Goal: Find specific page/section: Find specific page/section

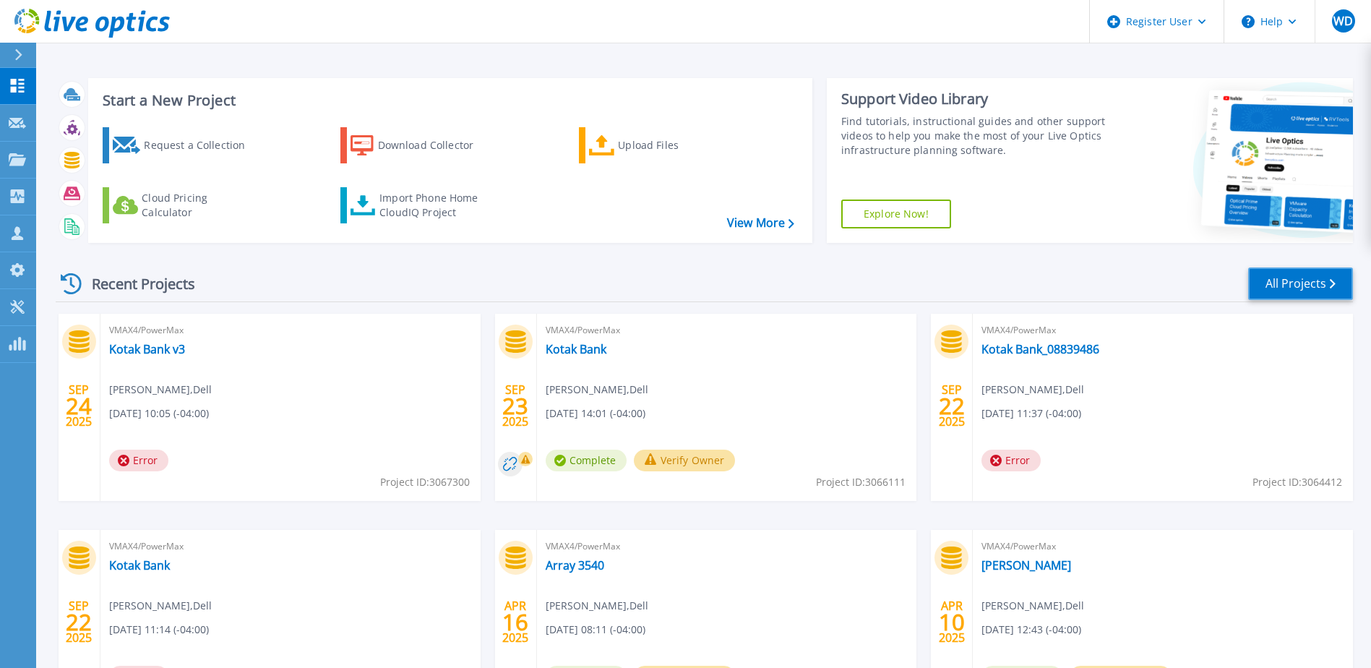
click at [1279, 285] on link "All Projects" at bounding box center [1300, 283] width 105 height 33
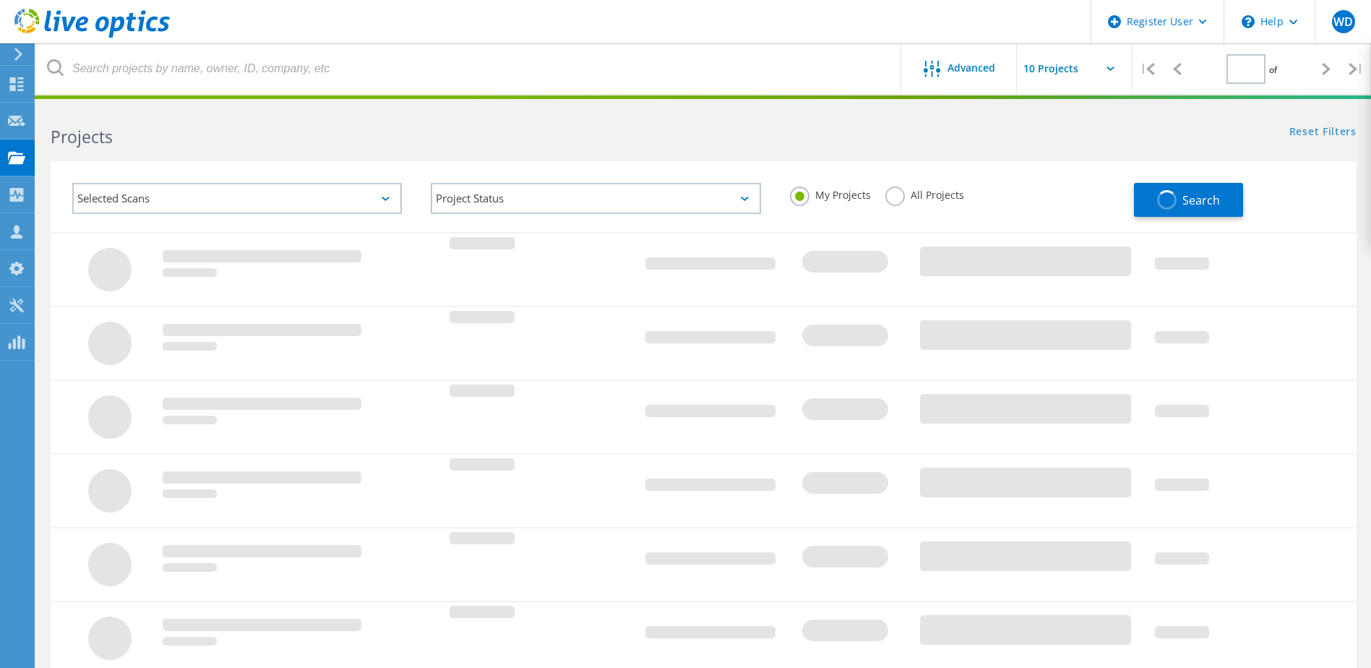
type input "1"
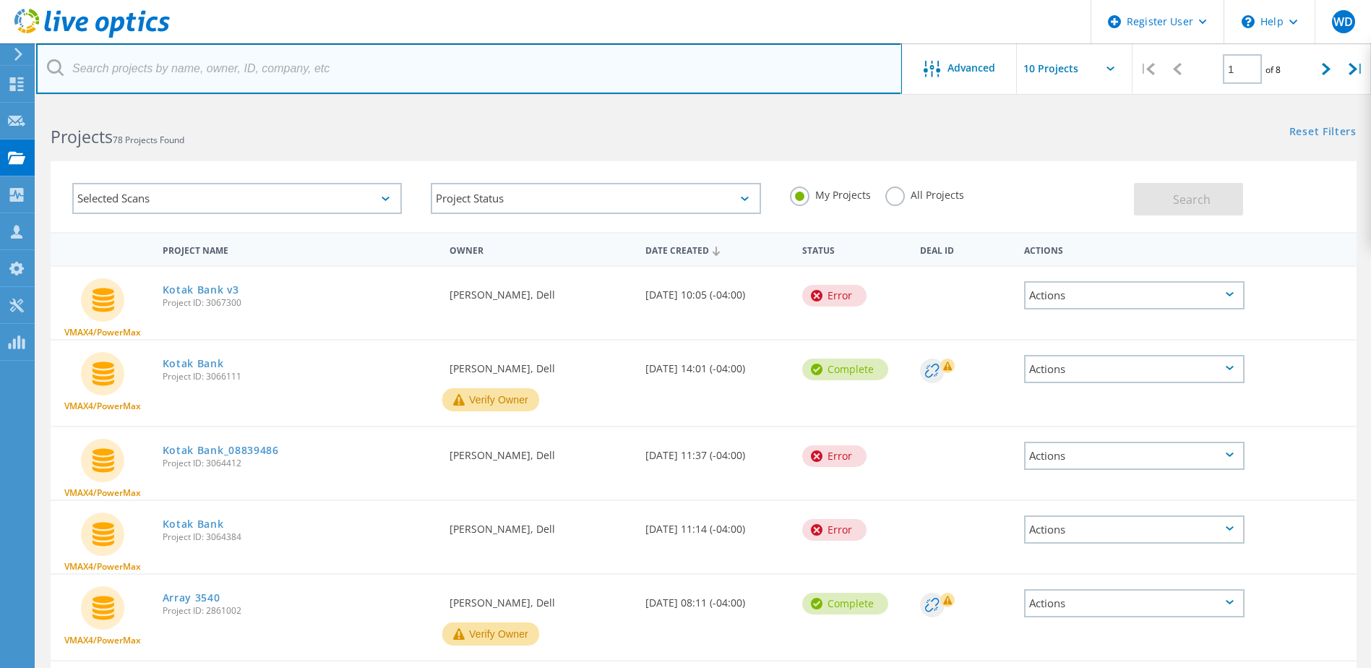
click at [121, 72] on input "text" at bounding box center [469, 68] width 866 height 51
click at [145, 71] on input "304" at bounding box center [469, 68] width 866 height 51
type input "3046249"
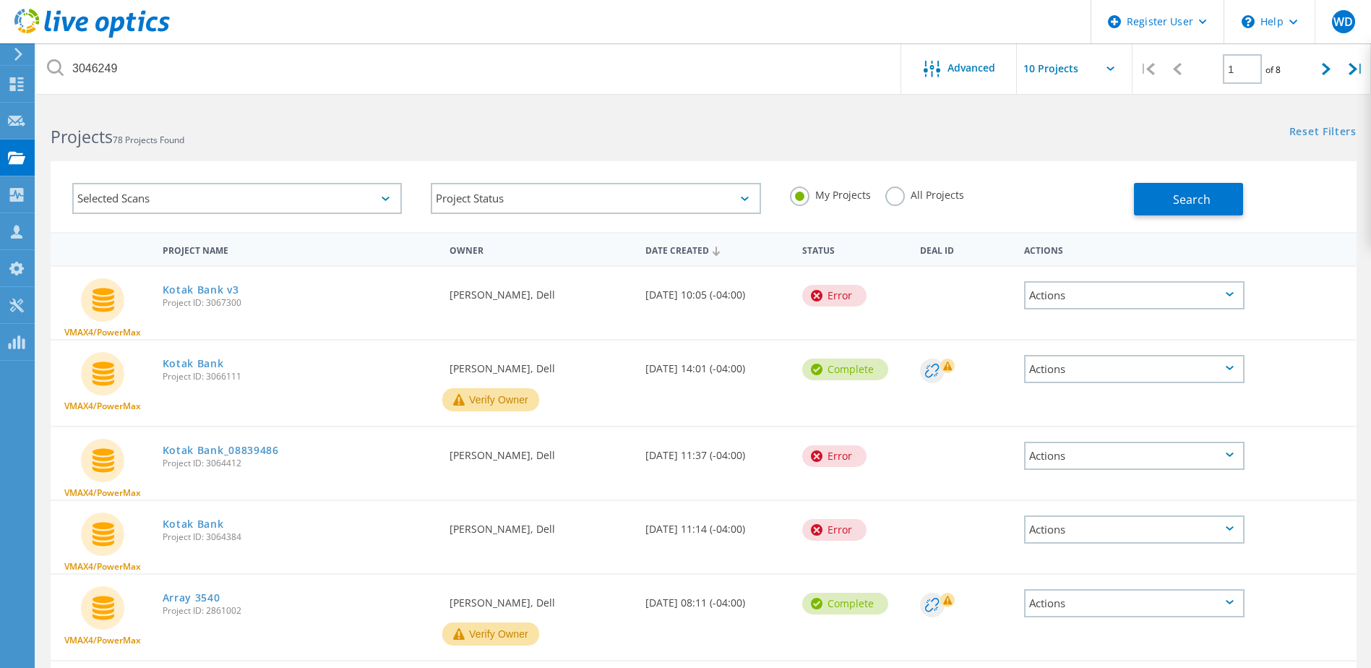
click at [901, 200] on label "All Projects" at bounding box center [924, 193] width 79 height 14
click at [0, 0] on input "All Projects" at bounding box center [0, 0] width 0 height 0
click at [1195, 199] on span "Search" at bounding box center [1192, 200] width 38 height 16
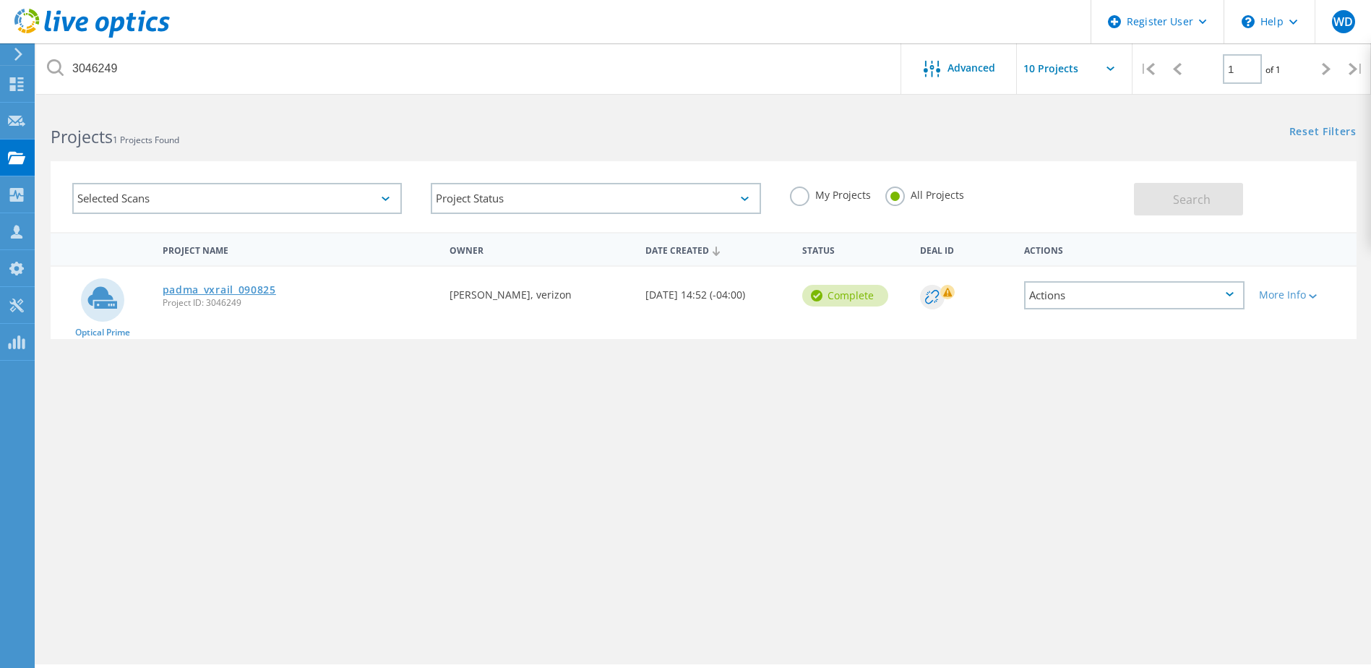
click at [256, 292] on link "padma_vxrail_090825" at bounding box center [219, 290] width 113 height 10
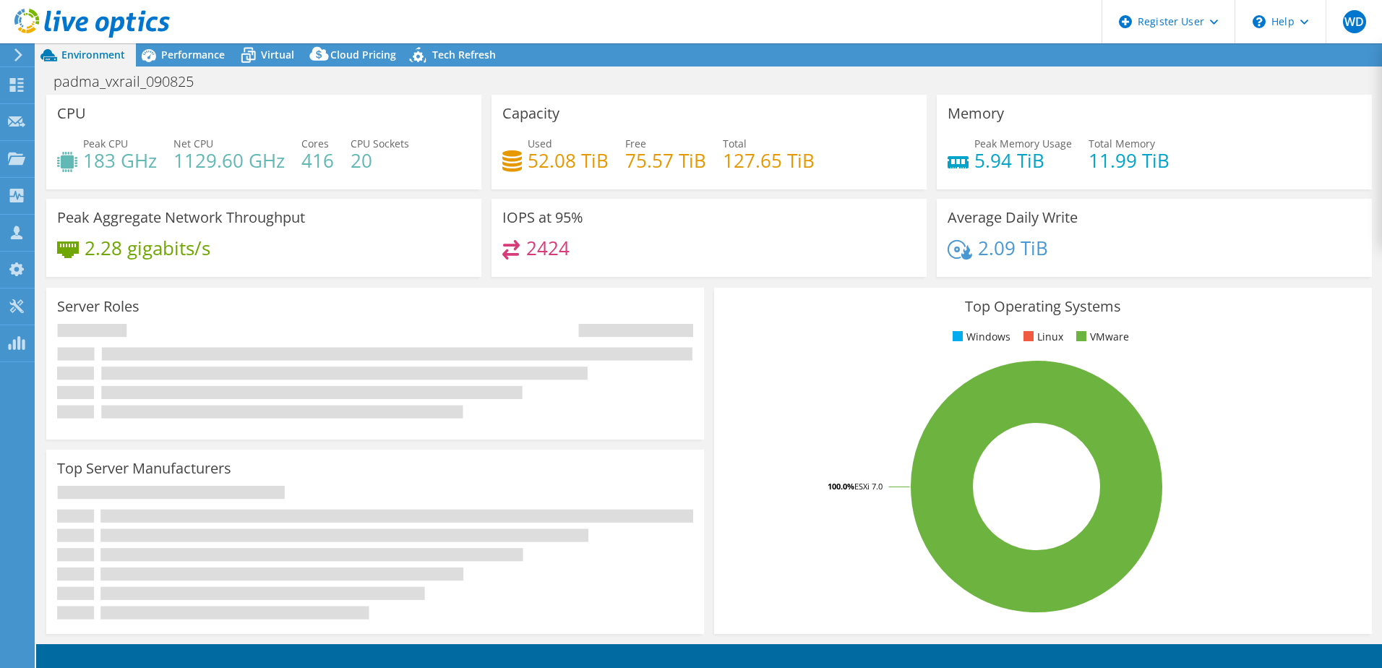
select select "USD"
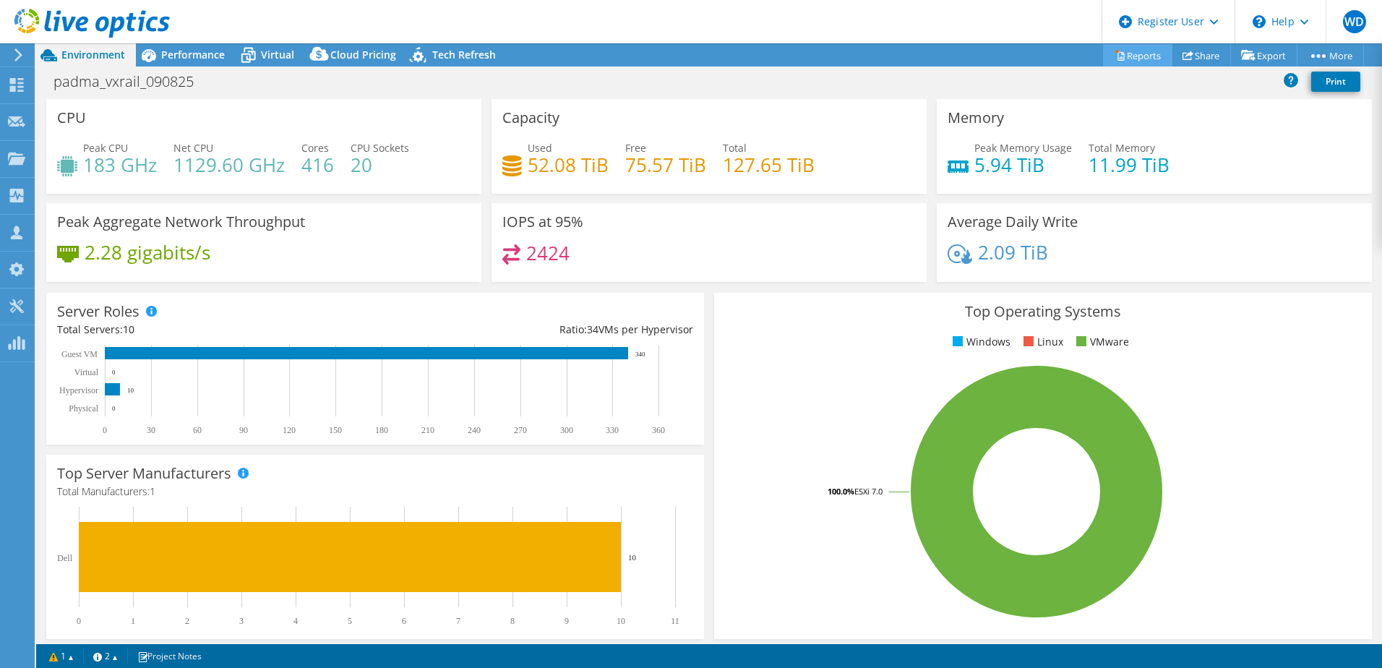
click at [1125, 57] on link "Reports" at bounding box center [1137, 55] width 69 height 22
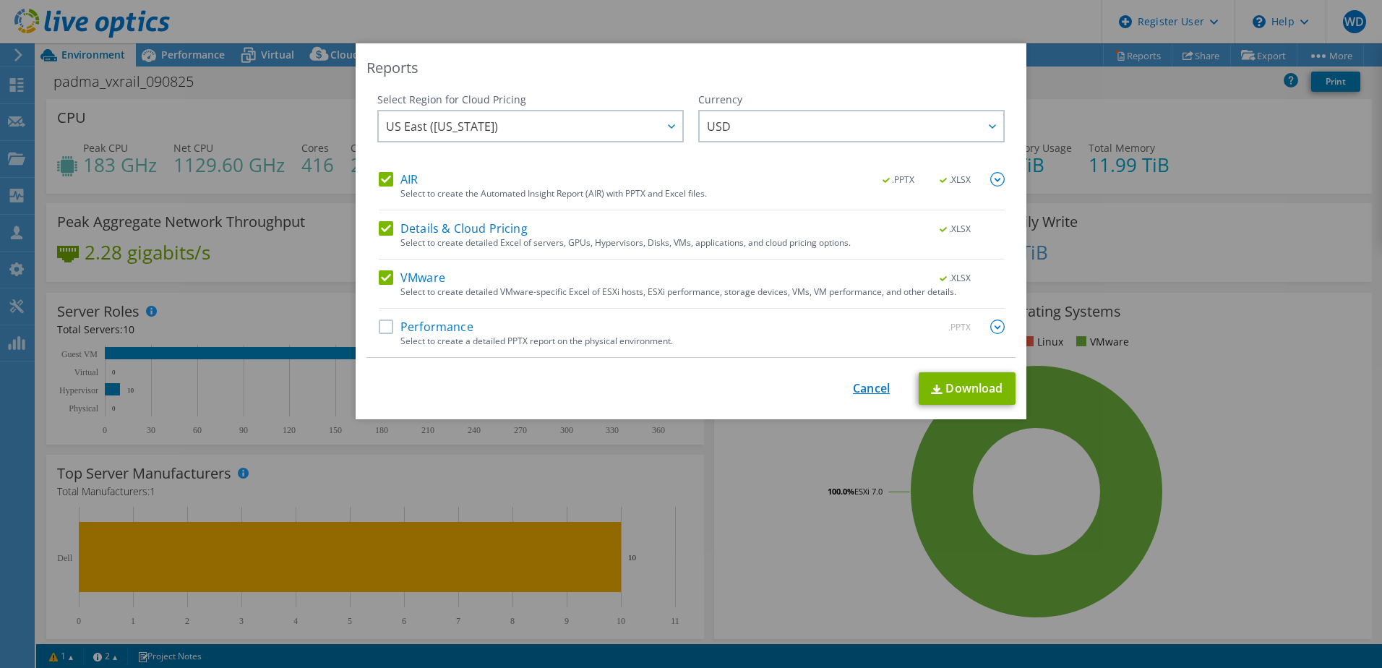
click at [860, 387] on link "Cancel" at bounding box center [871, 389] width 37 height 14
